Goal: Information Seeking & Learning: Learn about a topic

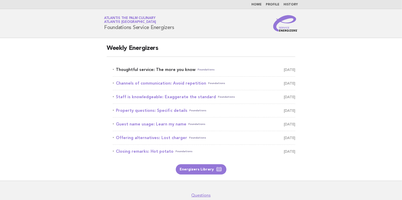
click at [162, 68] on link "Thoughtful service: The more you know Foundations [DATE]" at bounding box center [204, 69] width 182 height 7
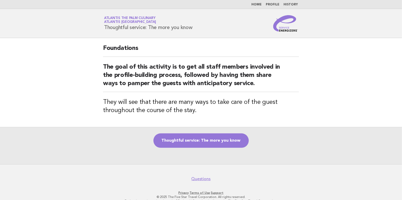
drag, startPoint x: 104, startPoint y: 25, endPoint x: 204, endPoint y: 29, distance: 99.8
click at [204, 29] on div "Service Energizers Atlantis The Palm Culinary Atlantis Dubai Thoughtful service…" at bounding box center [201, 23] width 208 height 16
copy h1 "Thoughtful service: The more you know"
click at [112, 133] on div "Thoughtful service: The more you know" at bounding box center [201, 145] width 402 height 37
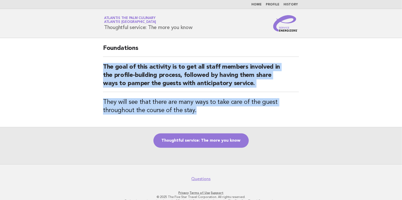
drag, startPoint x: 103, startPoint y: 64, endPoint x: 222, endPoint y: 108, distance: 127.1
click at [222, 108] on div "Foundations The goal of this activity is to get all staff members involved in t…" at bounding box center [201, 82] width 208 height 89
copy div "The goal of this activity is to get all staff members involved in the profile-b…"
click at [206, 141] on link "Thoughtful service: The more you know" at bounding box center [200, 140] width 95 height 14
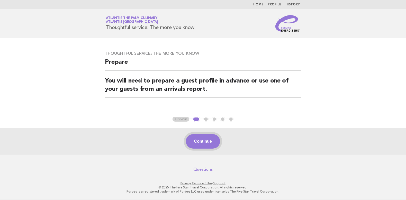
click at [206, 141] on button "Continue" at bounding box center [203, 141] width 34 height 14
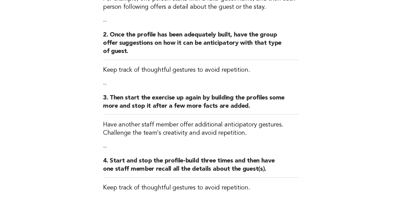
scroll to position [154, 0]
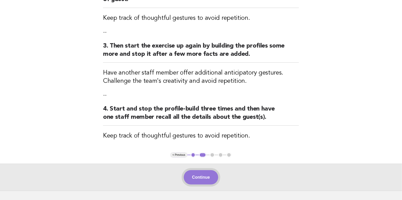
click at [205, 178] on button "Continue" at bounding box center [201, 177] width 34 height 14
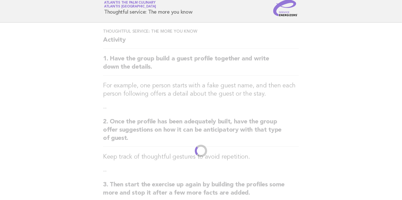
scroll to position [0, 0]
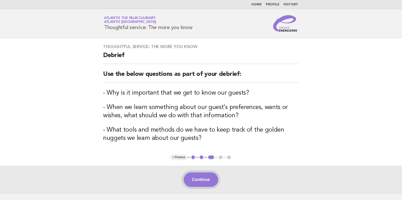
click at [201, 177] on button "Continue" at bounding box center [201, 179] width 34 height 14
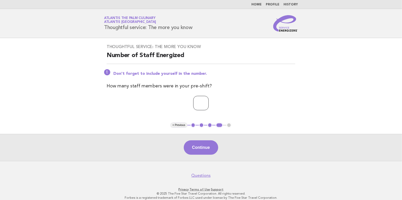
click at [209, 101] on input "*" at bounding box center [200, 103] width 15 height 14
type input "*"
click at [209, 101] on input "*" at bounding box center [200, 103] width 15 height 14
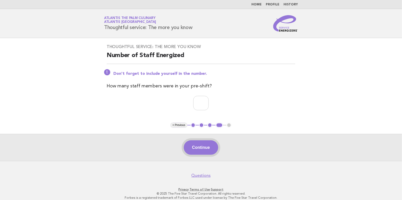
click at [207, 148] on button "Continue" at bounding box center [201, 147] width 34 height 14
